Goal: Transaction & Acquisition: Purchase product/service

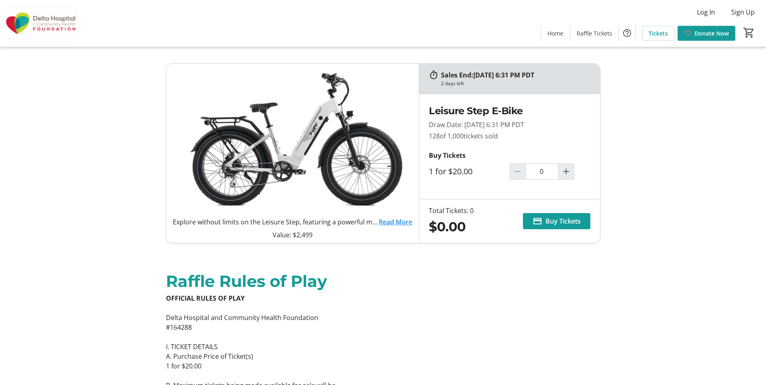
drag, startPoint x: 431, startPoint y: 136, endPoint x: 426, endPoint y: 137, distance: 4.9
click at [426, 137] on div "Leisure Step E-Bike Draw Date: [DATE] 6:31 PM PDT 128 of 1,000 tickets sold Buy…" at bounding box center [509, 146] width 181 height 105
